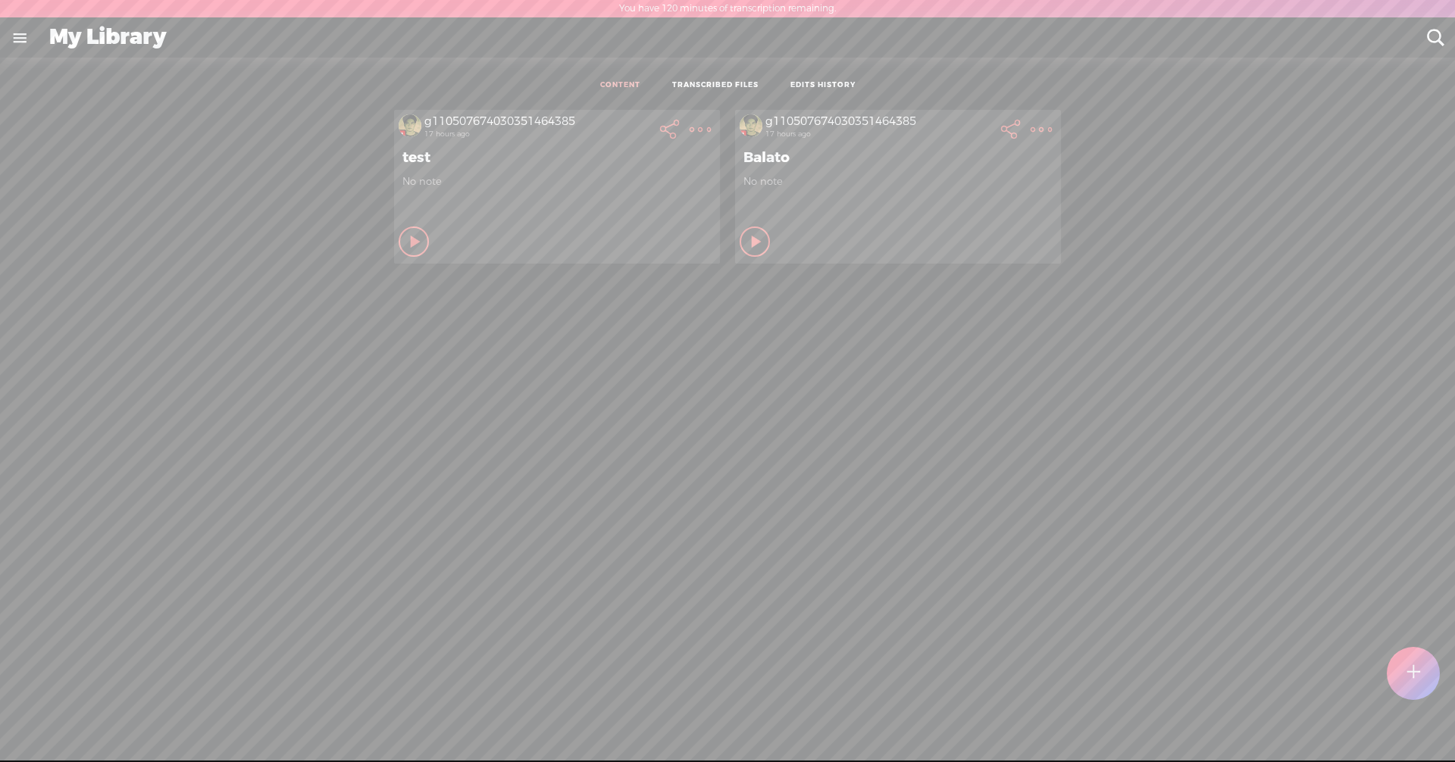
click at [703, 84] on link "TRANSCRIBED FILES" at bounding box center [715, 85] width 86 height 11
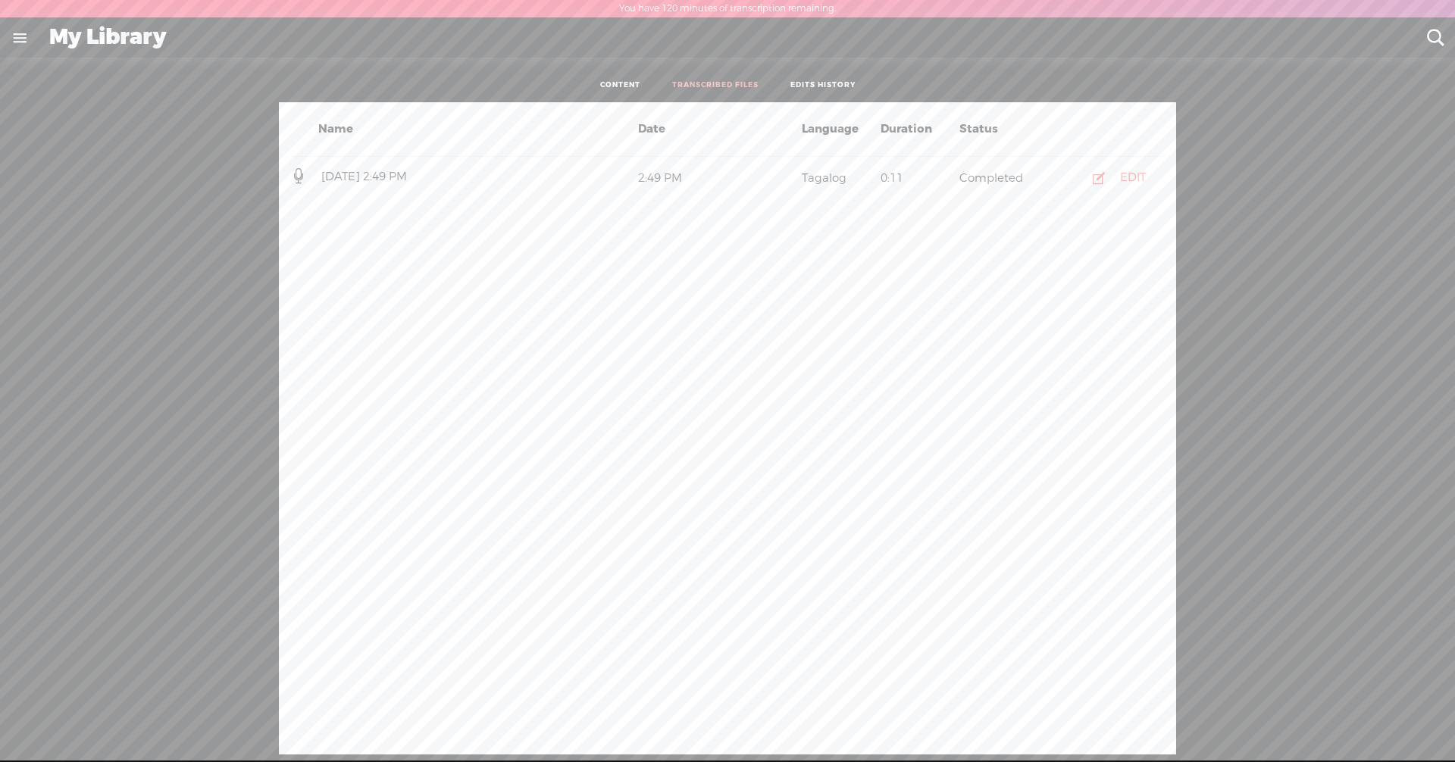
click at [703, 195] on div "Name Date Language Duration Status [DATE] 2:49 PM 2:49 PM Tagalog 0:11 Complete…" at bounding box center [727, 428] width 1432 height 652
click at [703, 211] on div "Name Date Language Duration Status [DATE] 2:49 PM 2:49 PM Tagalog 0:11 Complete…" at bounding box center [727, 428] width 1432 height 652
click at [703, 82] on link "EDITS HISTORY" at bounding box center [822, 85] width 65 height 11
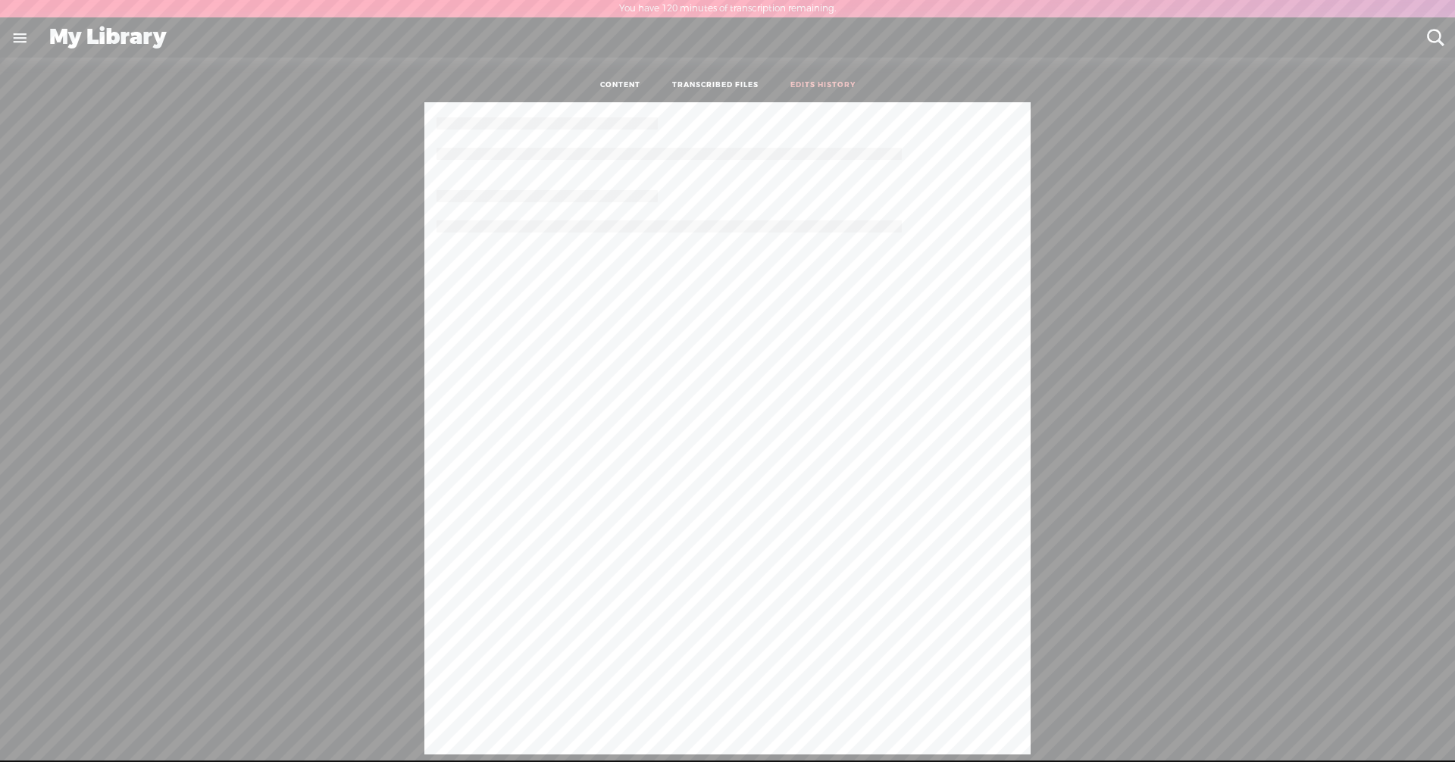
click at [618, 85] on link "CONTENT" at bounding box center [620, 85] width 40 height 11
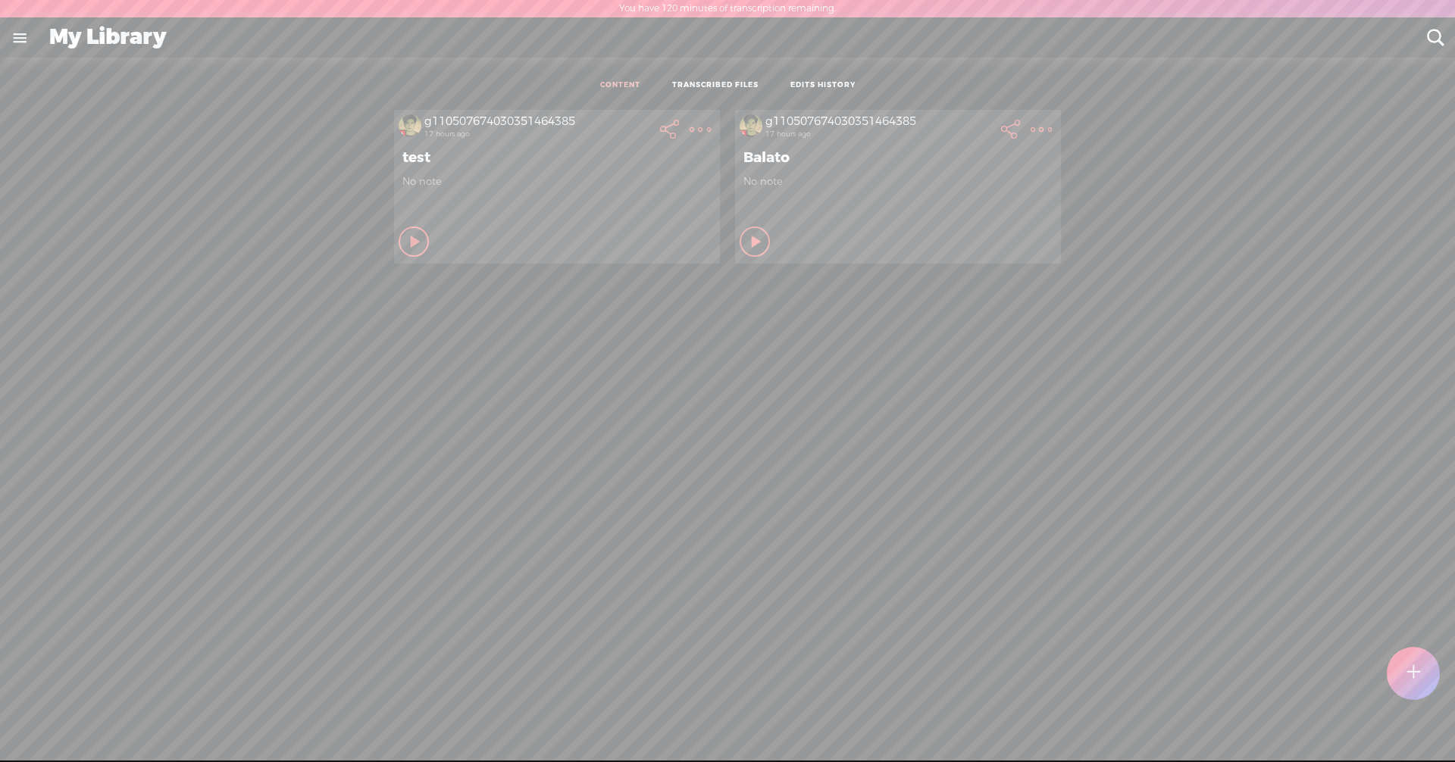
click at [703, 120] on t at bounding box center [700, 129] width 21 height 21
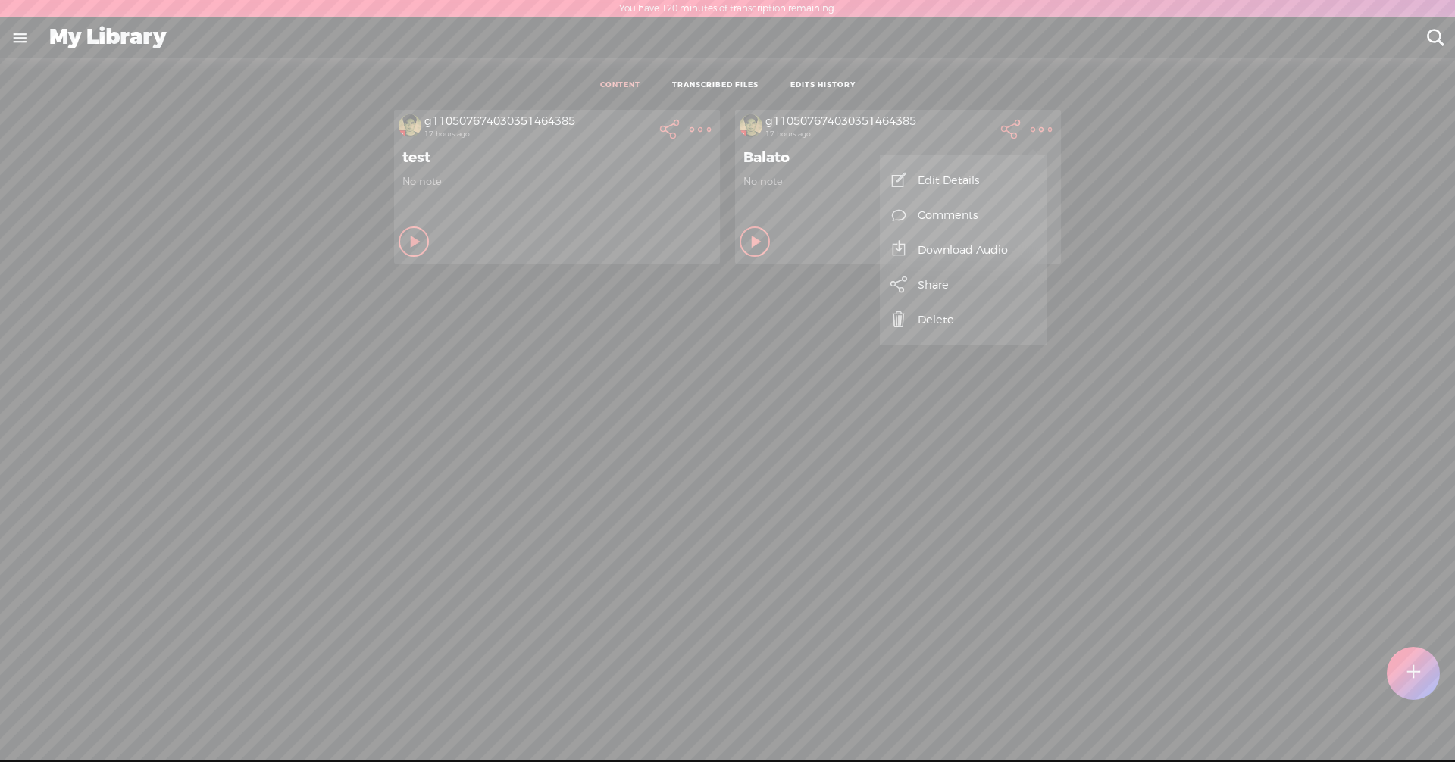
click at [703, 288] on link "Share" at bounding box center [963, 284] width 152 height 35
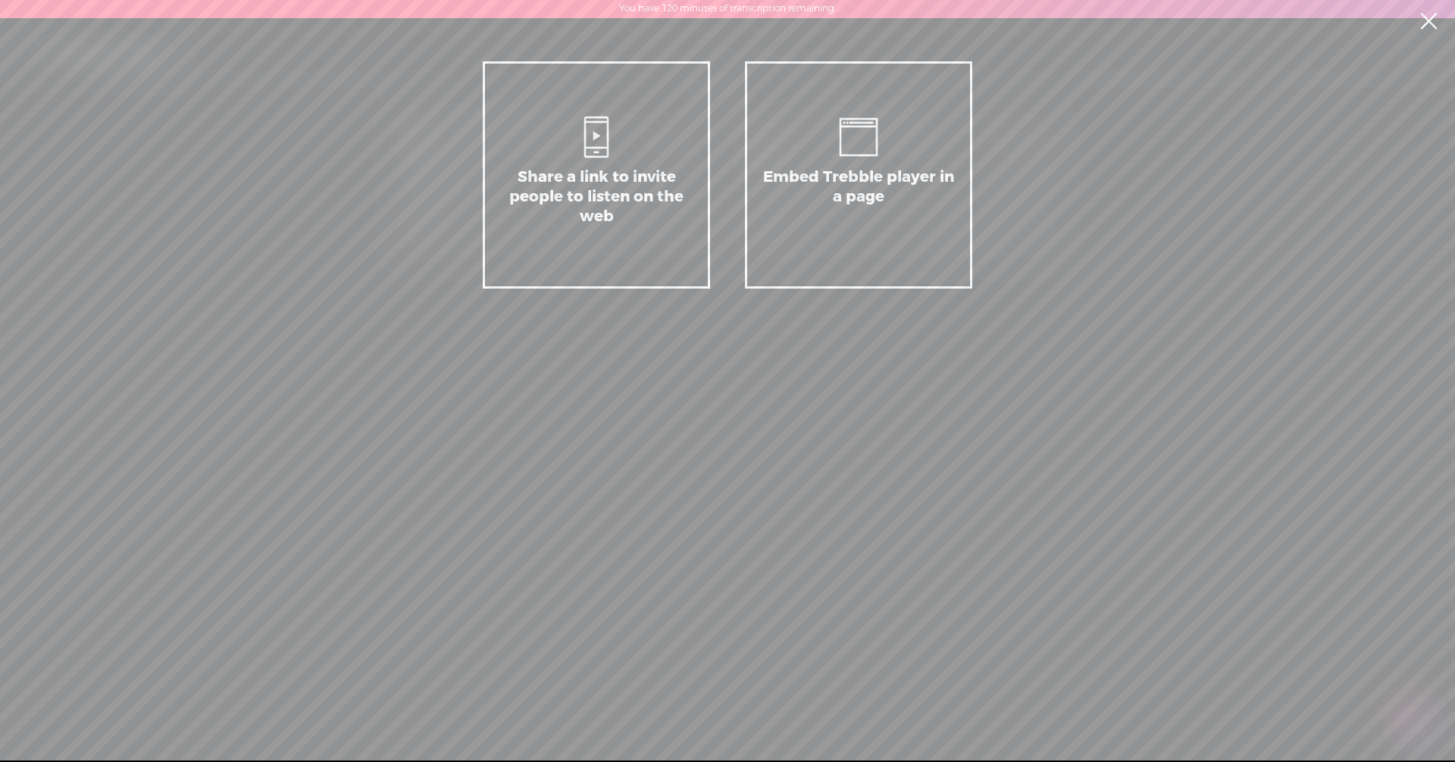
click at [703, 252] on div "Embed Trebble player in a page" at bounding box center [858, 174] width 227 height 227
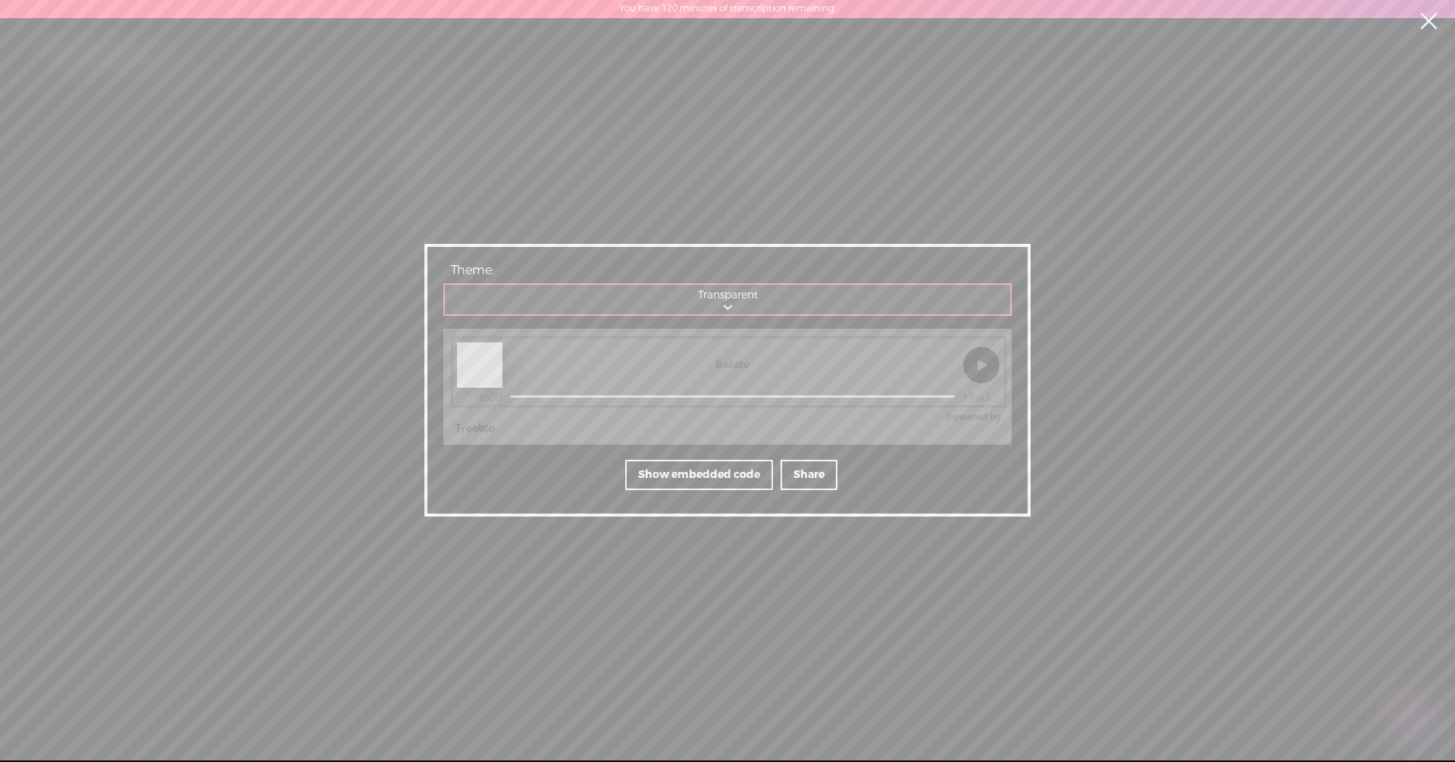
click at [703, 282] on div "Share a link to invite people to listen on the web Embed Trebble player in a pa…" at bounding box center [727, 380] width 1455 height 761
click at [703, 20] on link at bounding box center [1428, 21] width 38 height 42
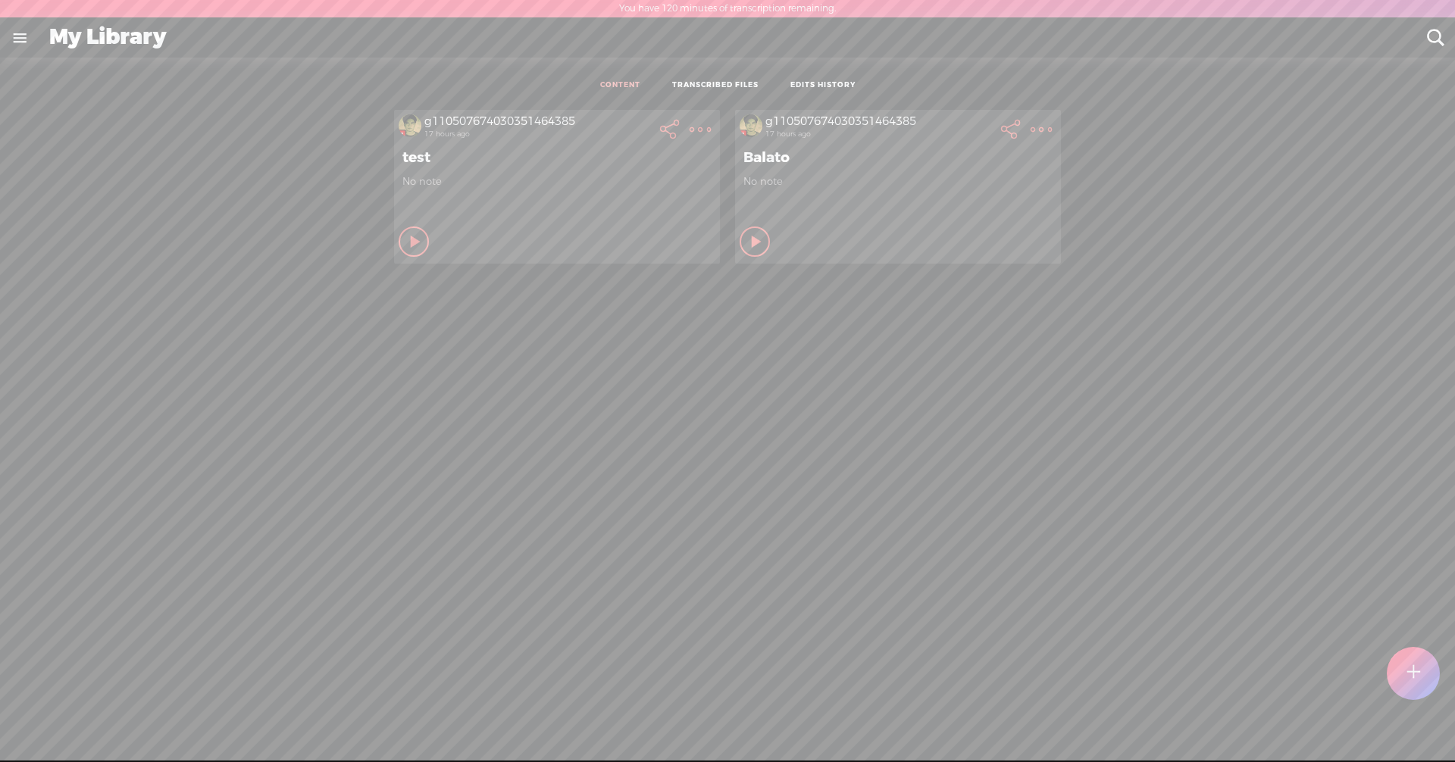
click at [703, 671] on t at bounding box center [1412, 673] width 13 height 33
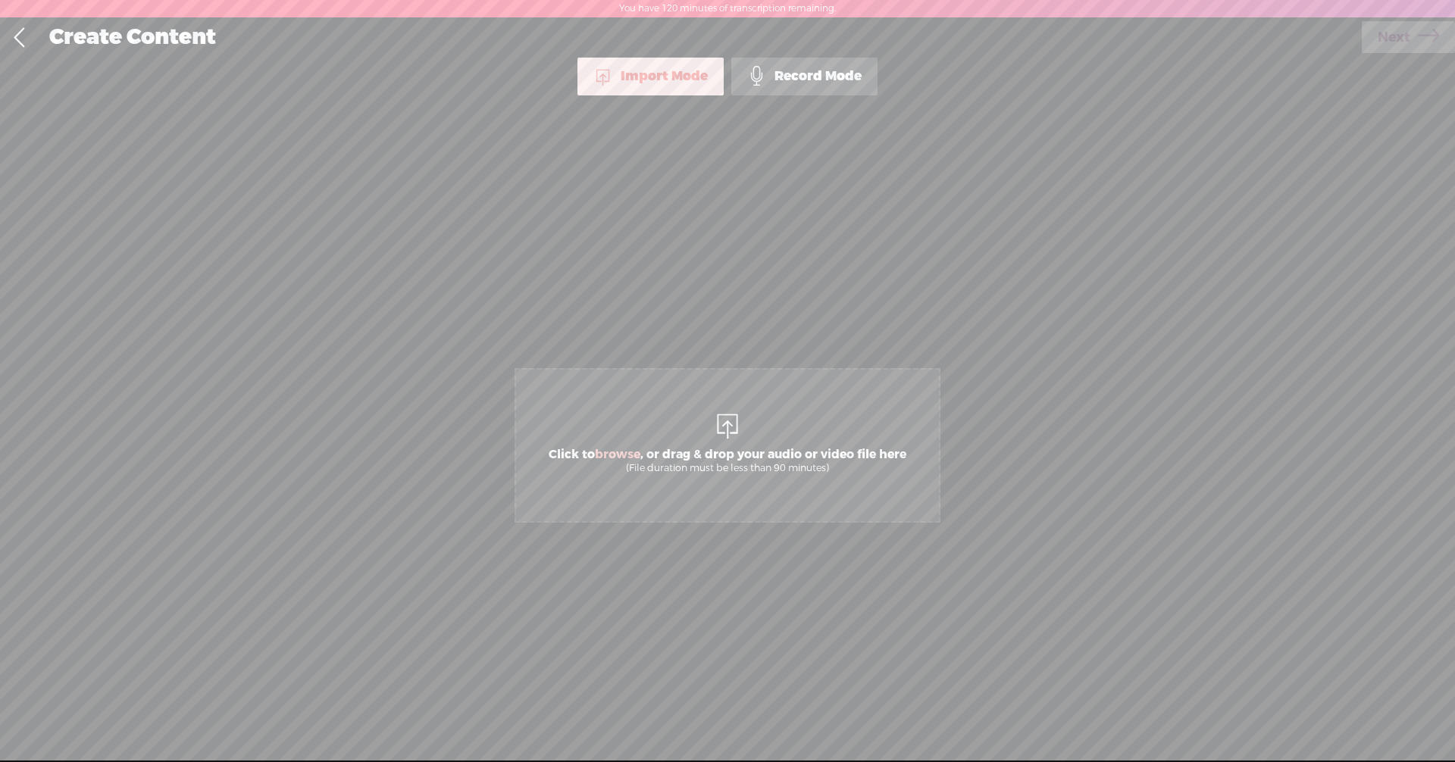
click at [703, 66] on div "Record Mode" at bounding box center [804, 77] width 146 height 38
